Goal: Navigation & Orientation: Find specific page/section

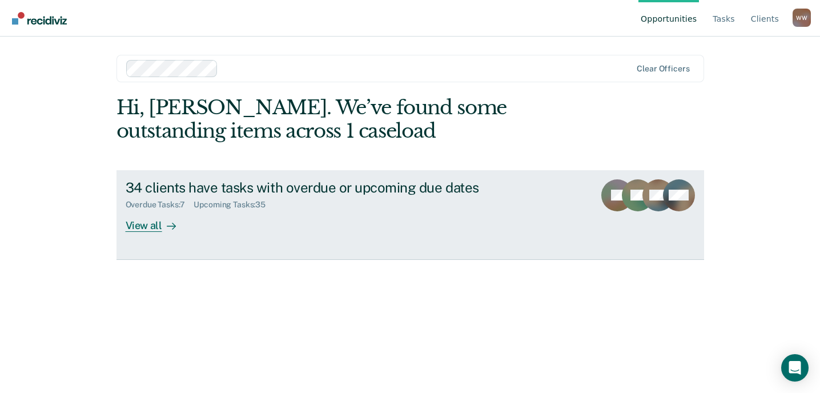
click at [147, 224] on div "View all" at bounding box center [158, 221] width 64 height 22
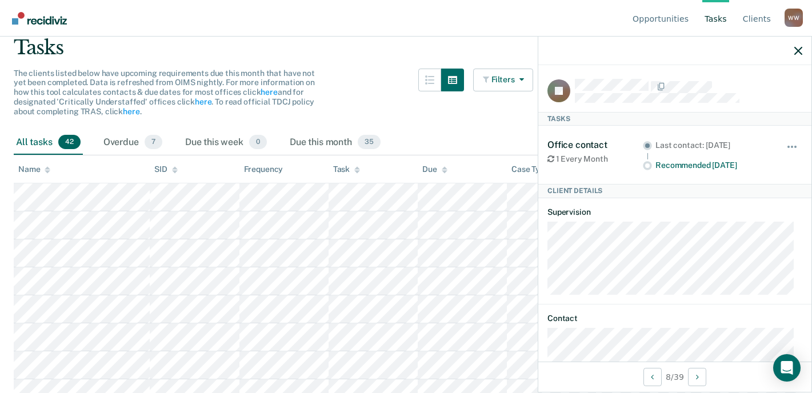
scroll to position [57, 0]
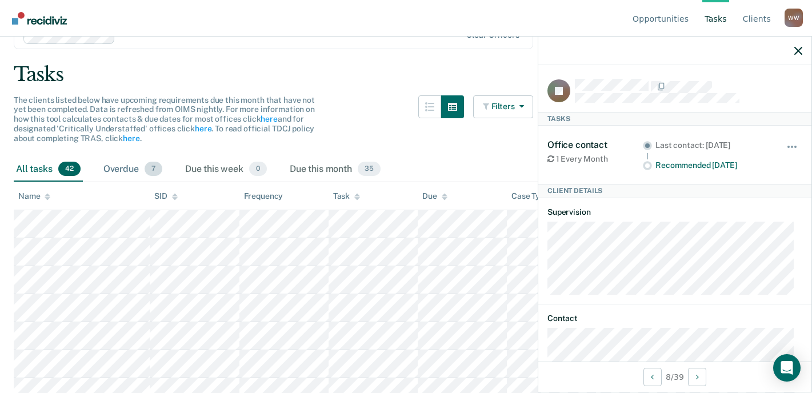
click at [152, 169] on span "7" at bounding box center [154, 169] width 18 height 15
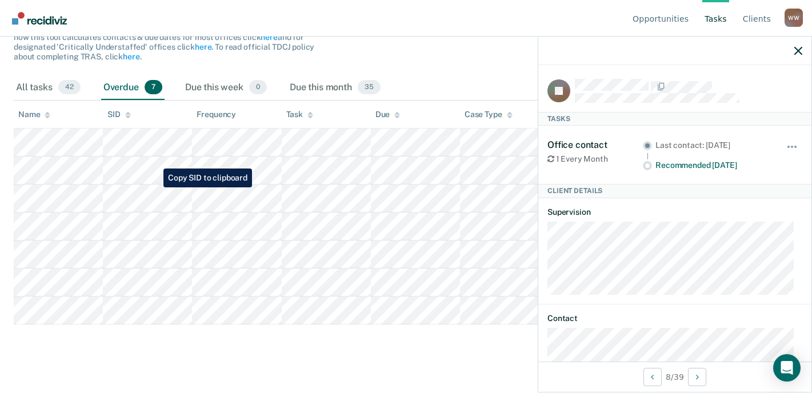
scroll to position [151, 0]
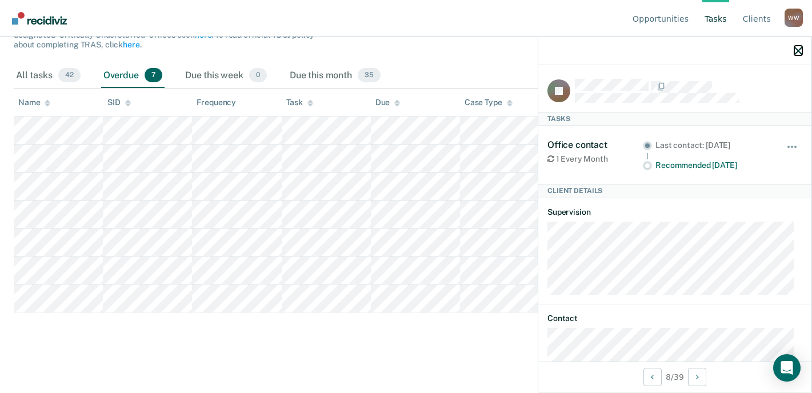
click at [797, 49] on icon "button" at bounding box center [798, 51] width 8 height 8
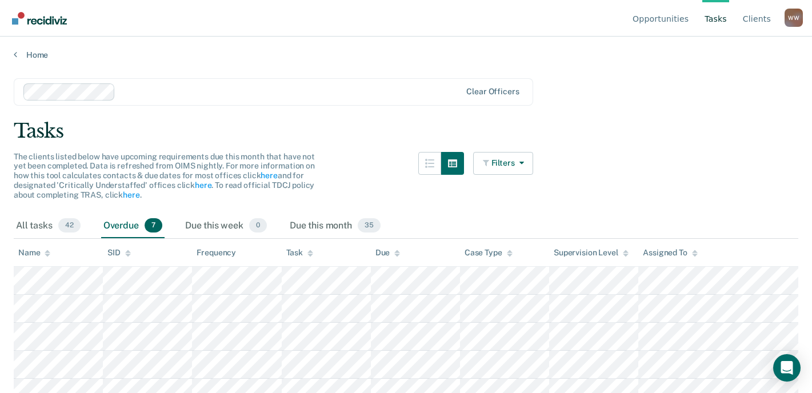
scroll to position [0, 0]
click at [761, 17] on link "Client s" at bounding box center [756, 18] width 33 height 37
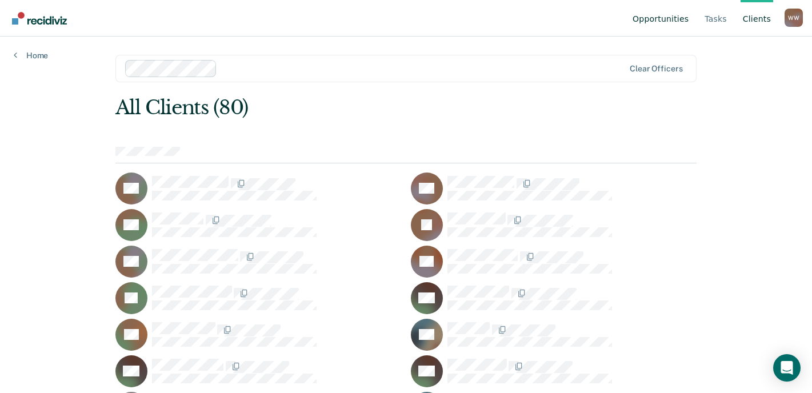
click at [653, 15] on link "Opportunities" at bounding box center [660, 18] width 61 height 37
